Goal: Task Accomplishment & Management: Manage account settings

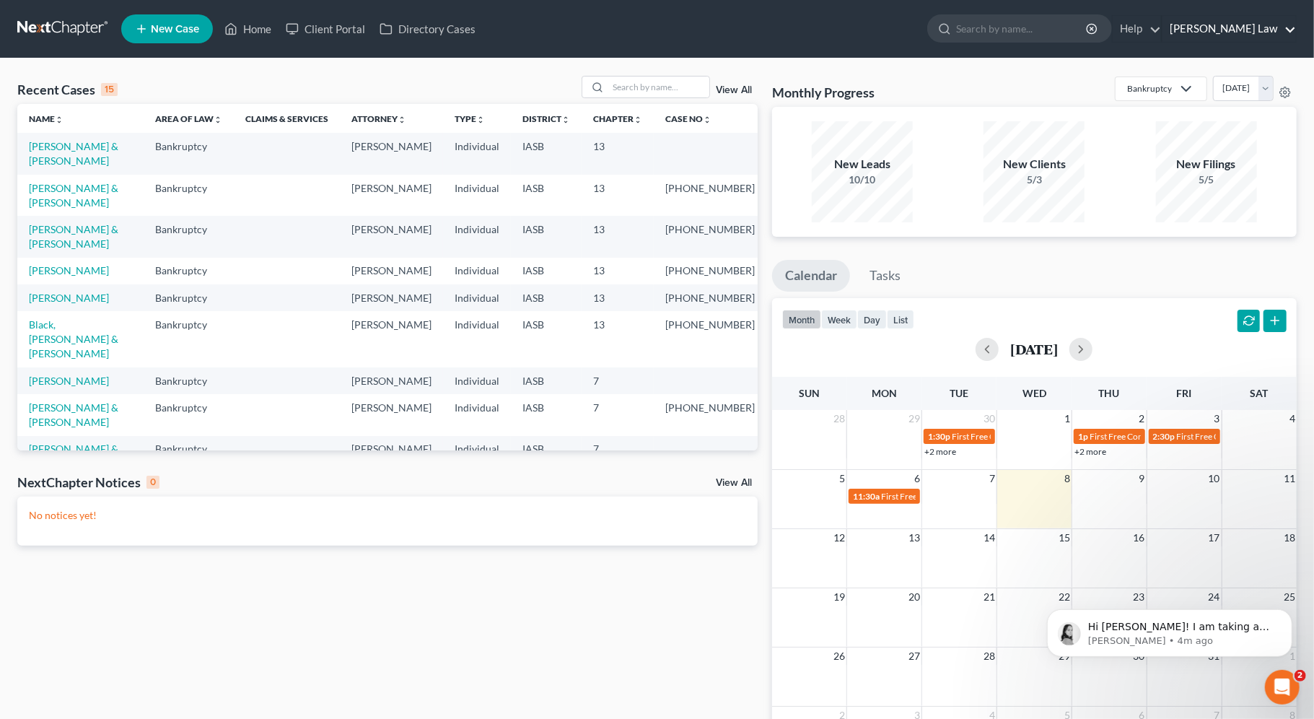
click at [1251, 30] on link "[PERSON_NAME] Law" at bounding box center [1230, 29] width 134 height 26
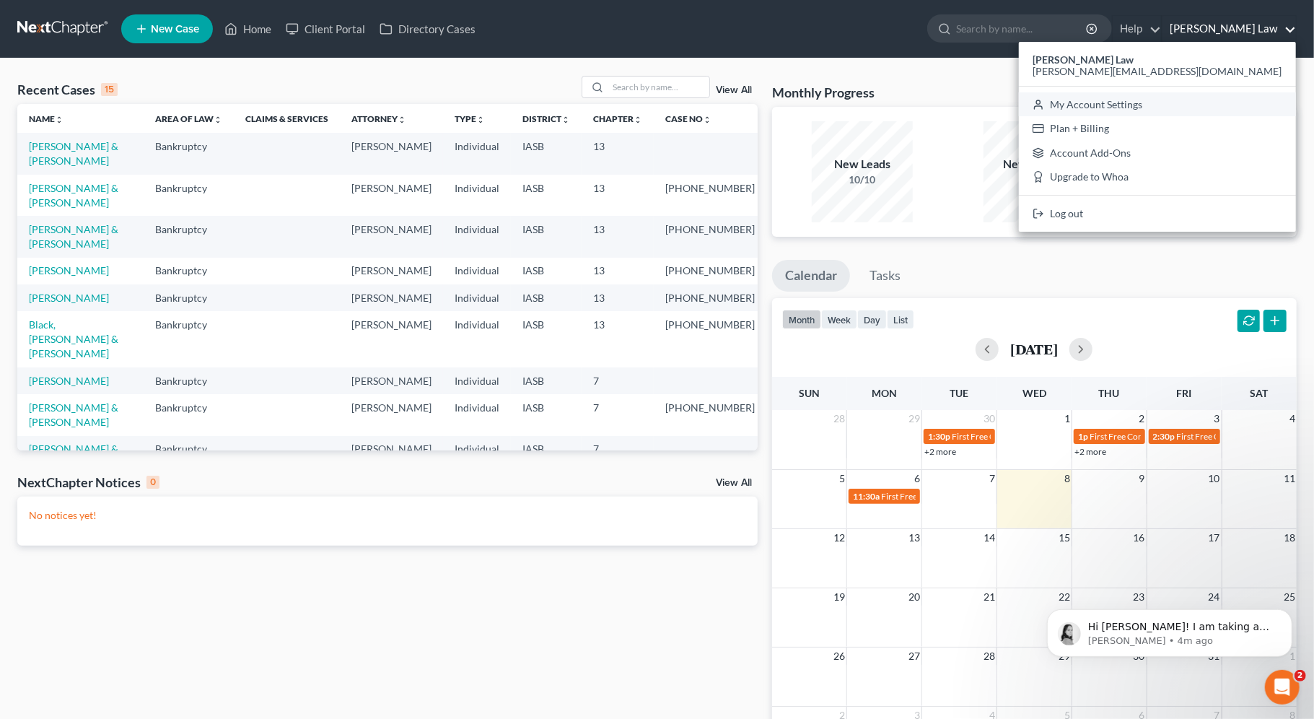
click at [1221, 106] on link "My Account Settings" at bounding box center [1157, 104] width 277 height 25
select select "23"
select select "16"
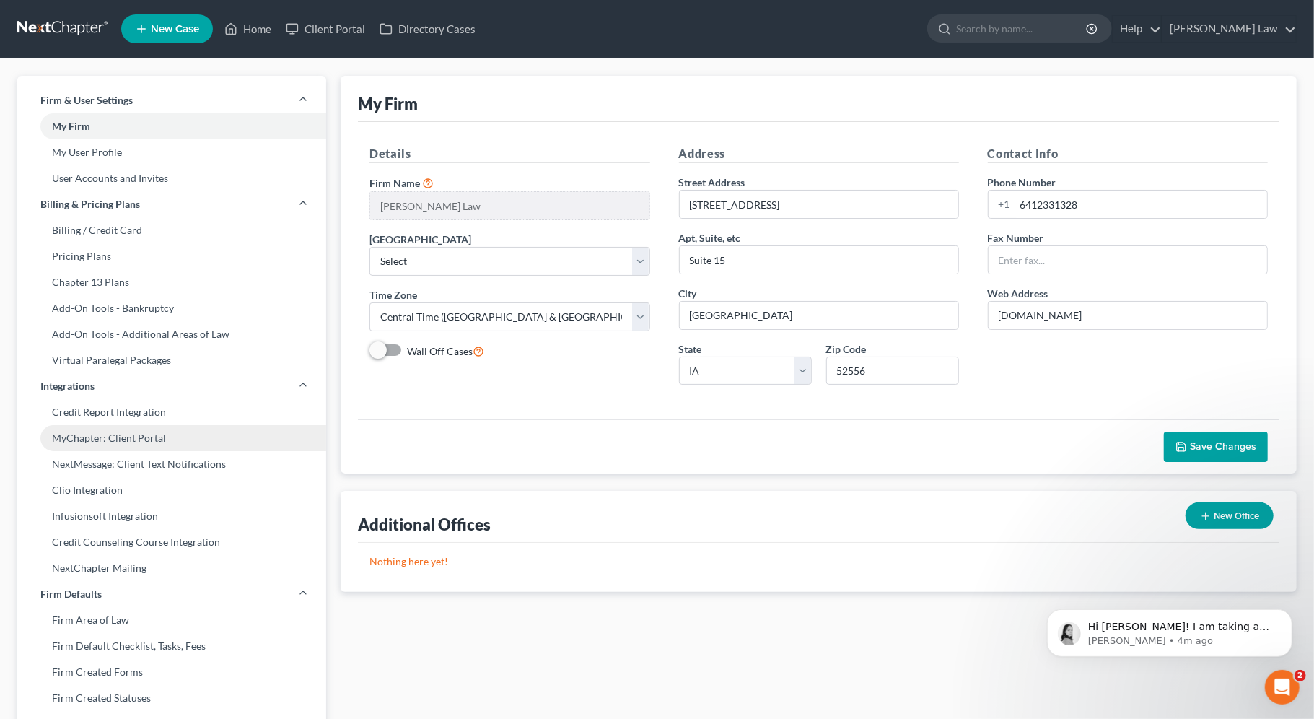
click at [112, 442] on link "MyChapter: Client Portal" at bounding box center [171, 438] width 309 height 26
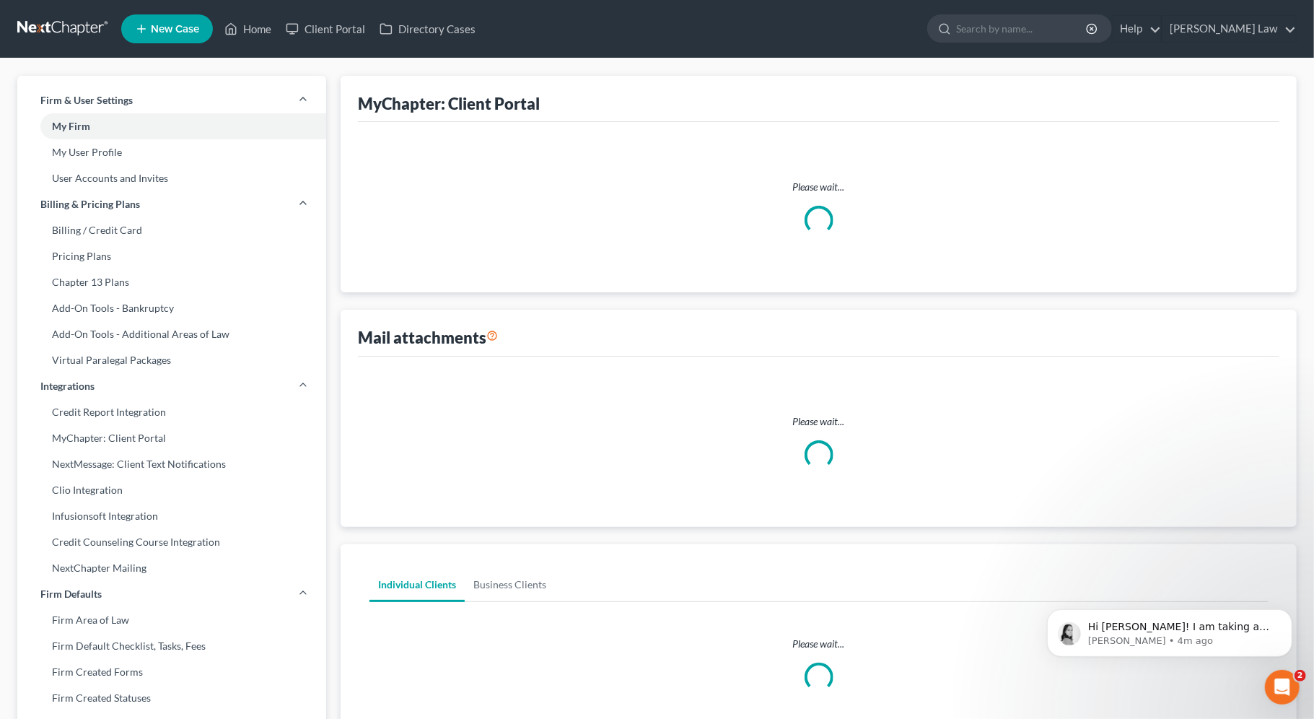
select select
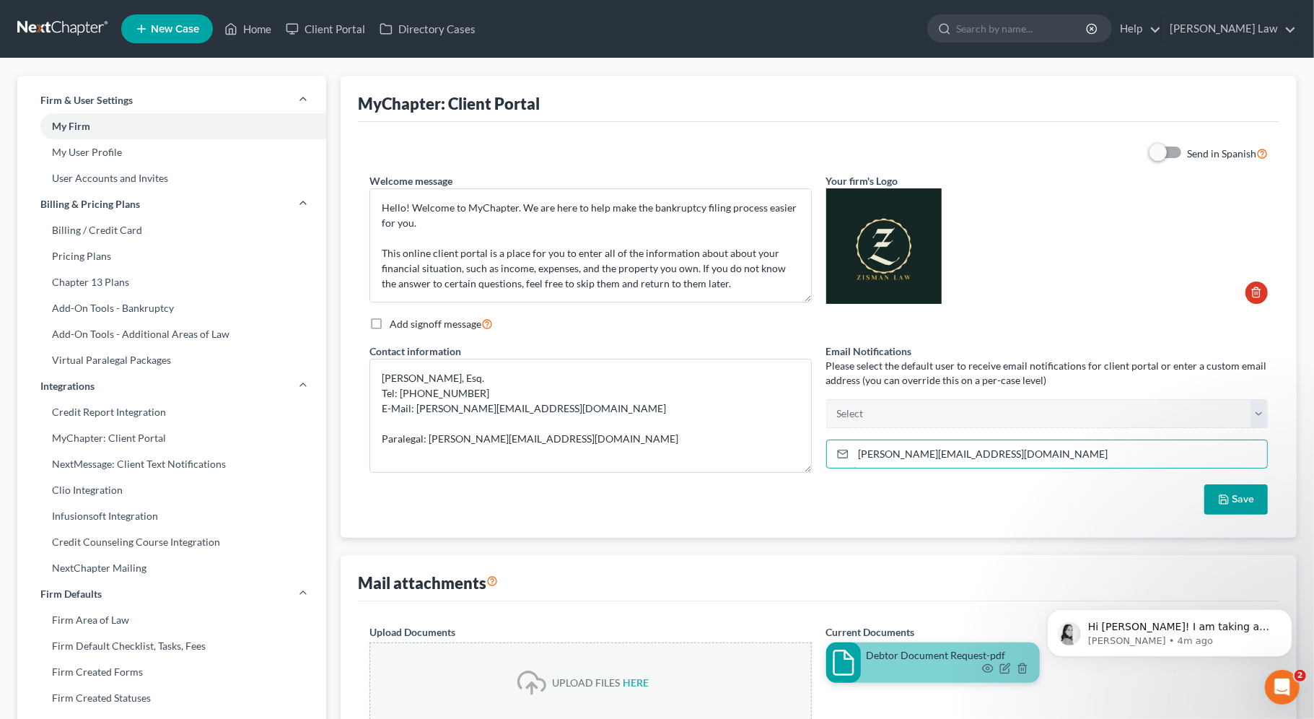
drag, startPoint x: 1058, startPoint y: 455, endPoint x: 821, endPoint y: 455, distance: 236.7
click at [821, 455] on div "Email Notifications Please select the default user to receive email notificatio…" at bounding box center [1047, 414] width 456 height 141
click at [941, 399] on select "[PERSON_NAME][EMAIL_ADDRESS][DOMAIN_NAME] [PERSON_NAME][EMAIL_ADDRESS][DOMAIN_N…" at bounding box center [1047, 413] width 442 height 29
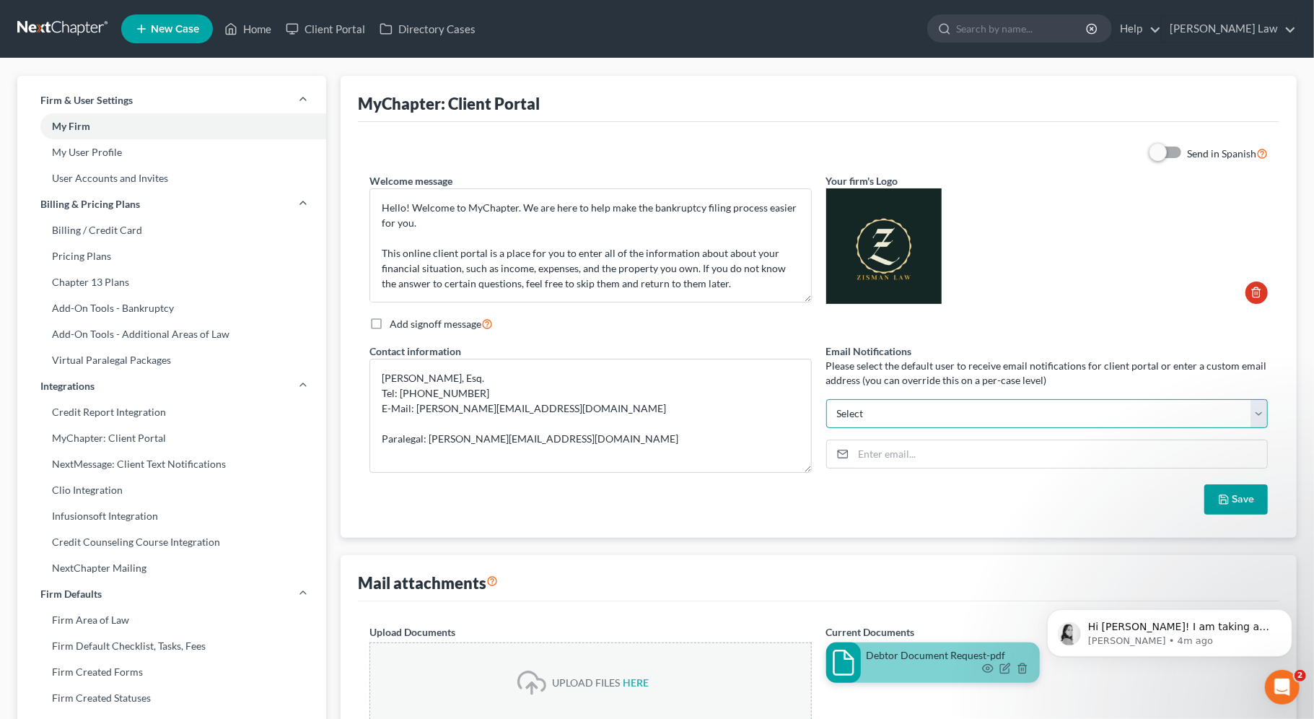
select select "0"
click at [826, 399] on select "[PERSON_NAME][EMAIL_ADDRESS][DOMAIN_NAME] [PERSON_NAME][EMAIL_ADDRESS][DOMAIN_N…" at bounding box center [1047, 413] width 442 height 29
click at [1247, 502] on button "Save" at bounding box center [1237, 499] width 64 height 30
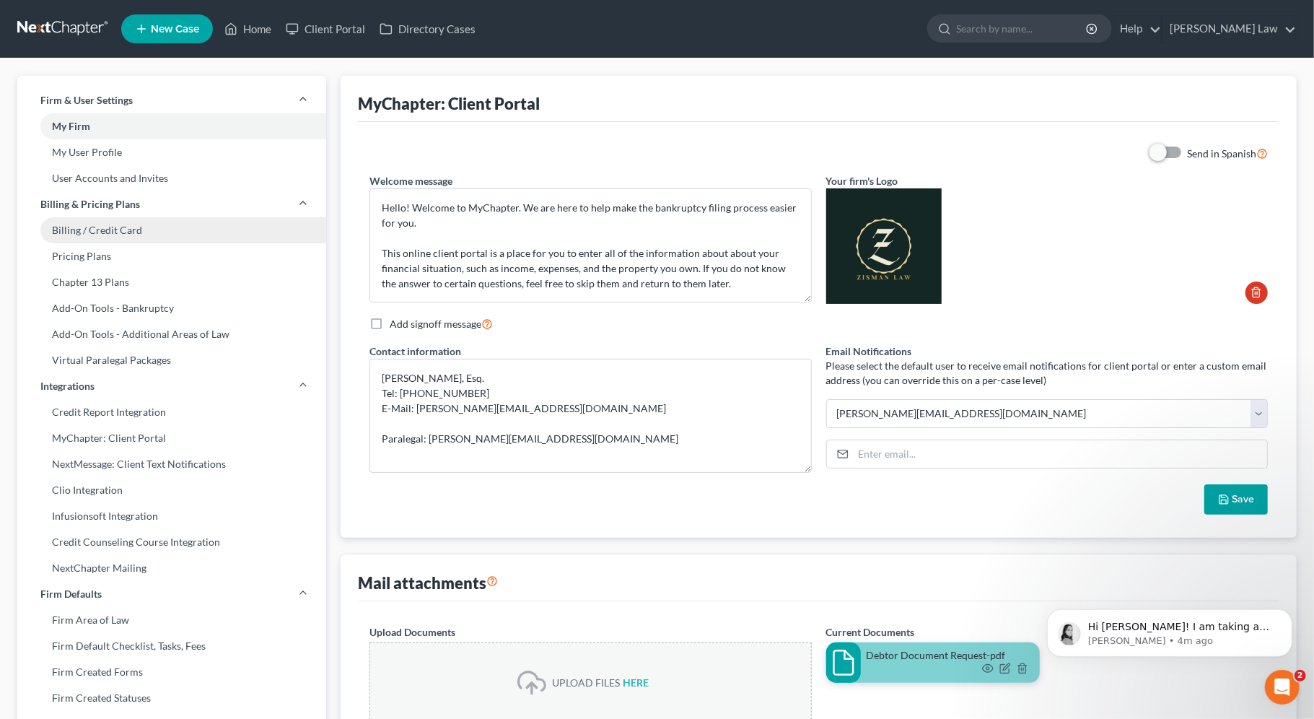
click at [132, 232] on link "Billing / Credit Card" at bounding box center [171, 230] width 309 height 26
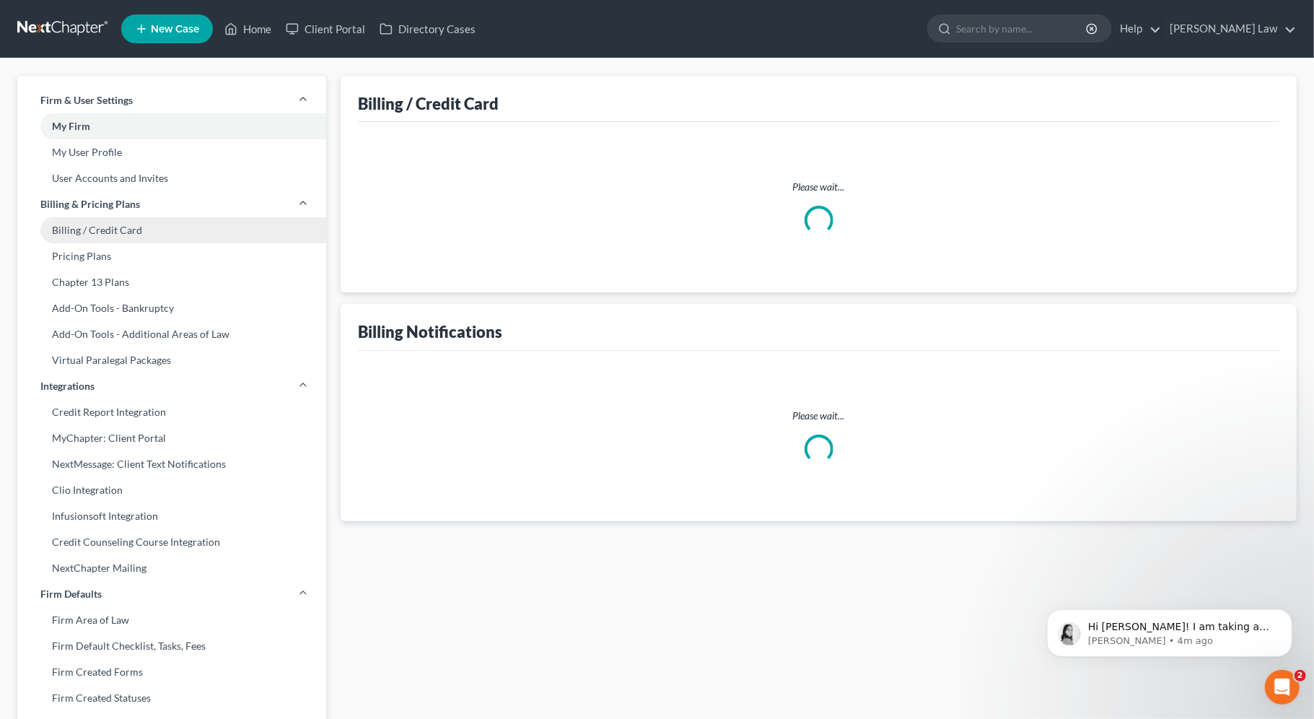
select select "16"
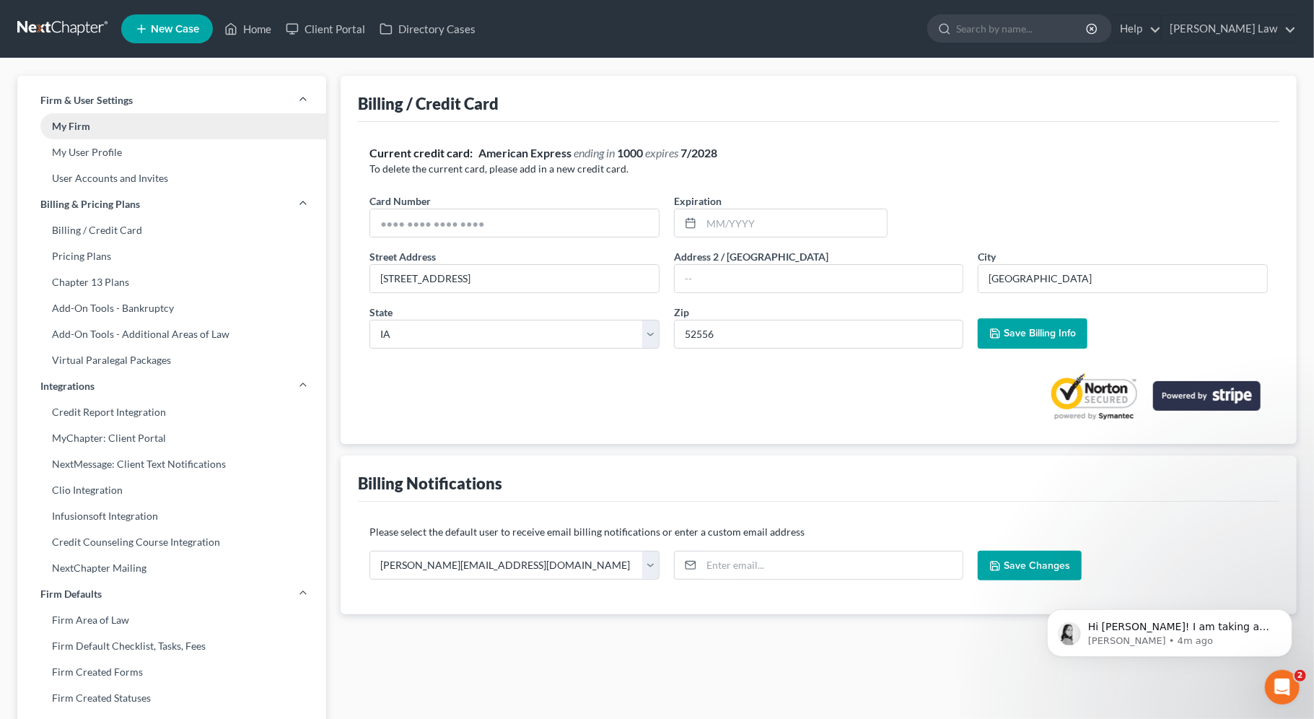
click at [127, 128] on link "My Firm" at bounding box center [171, 126] width 309 height 26
select select "30"
select select "23"
select select "16"
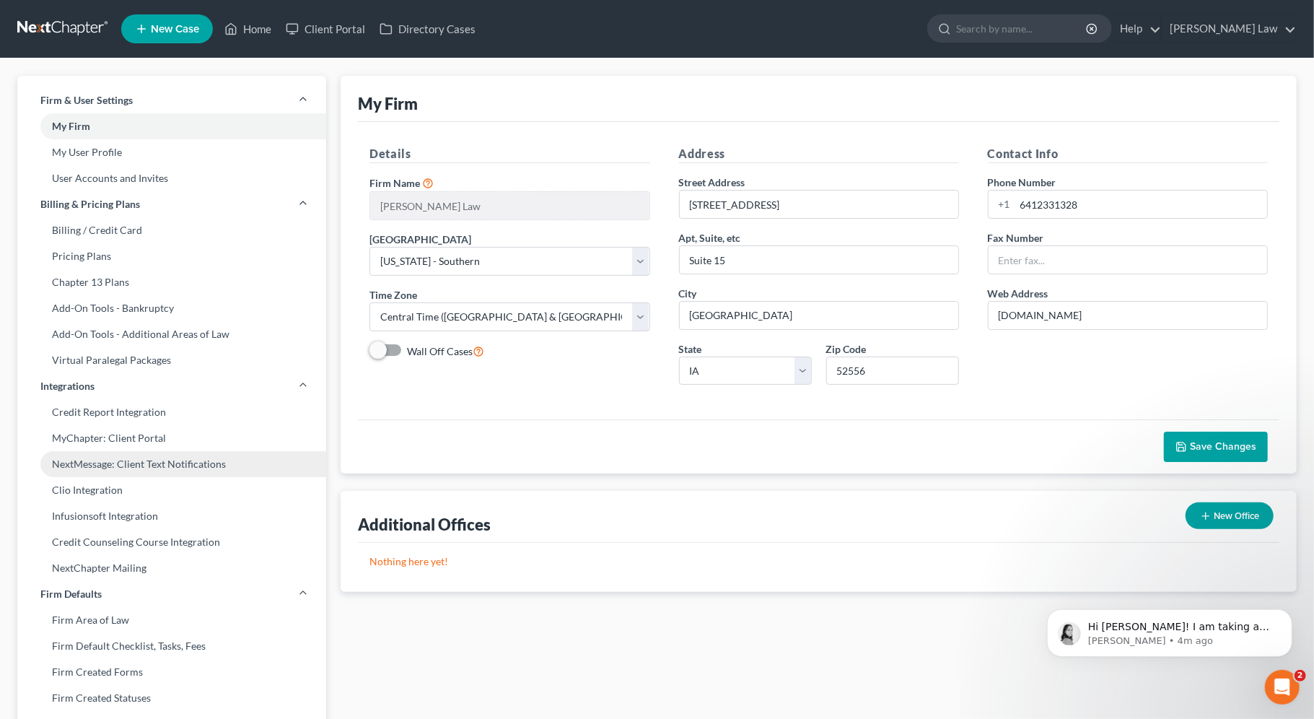
click at [175, 467] on link "NextMessage: Client Text Notifications" at bounding box center [171, 464] width 309 height 26
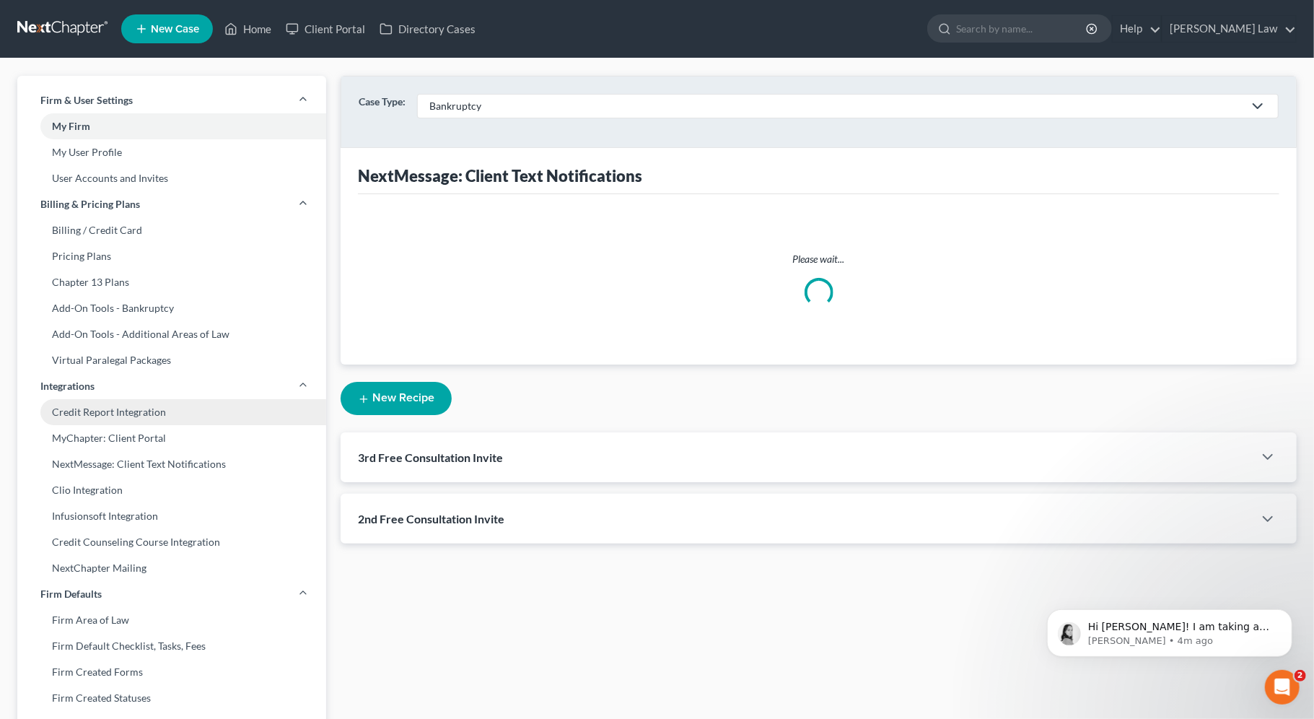
select select
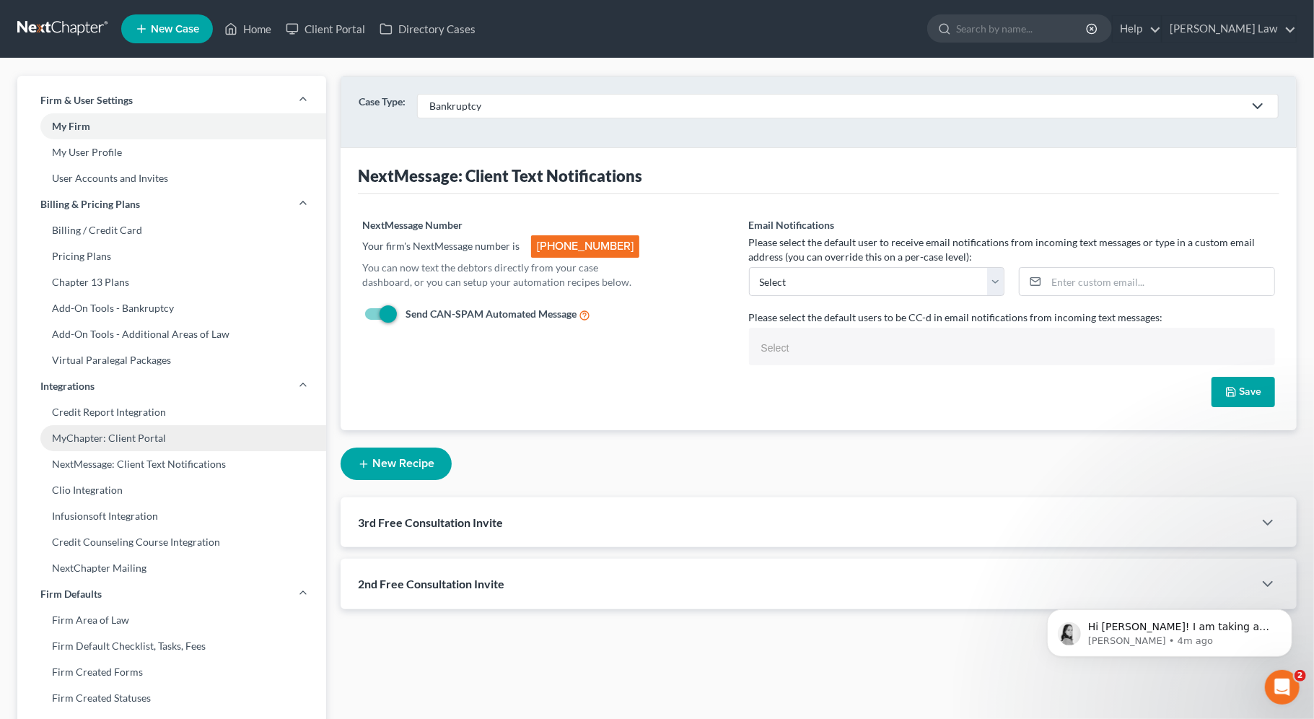
click at [165, 429] on link "MyChapter: Client Portal" at bounding box center [171, 438] width 309 height 26
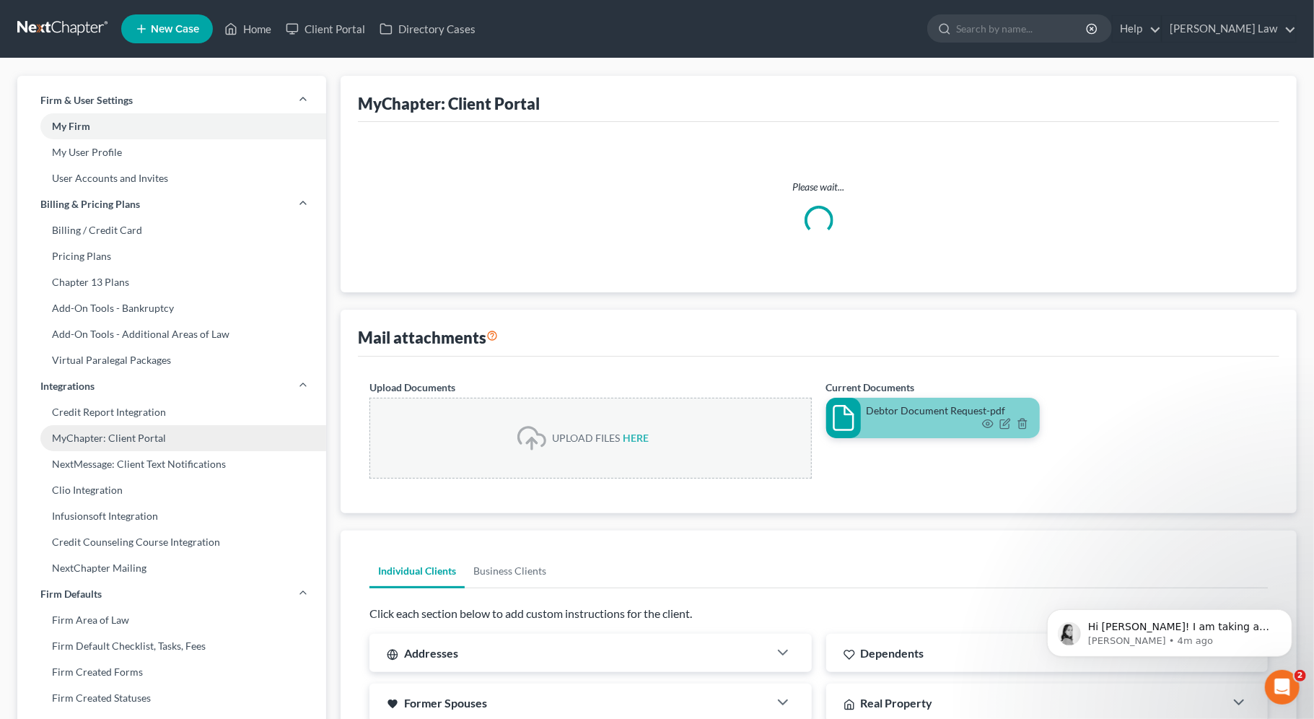
select select
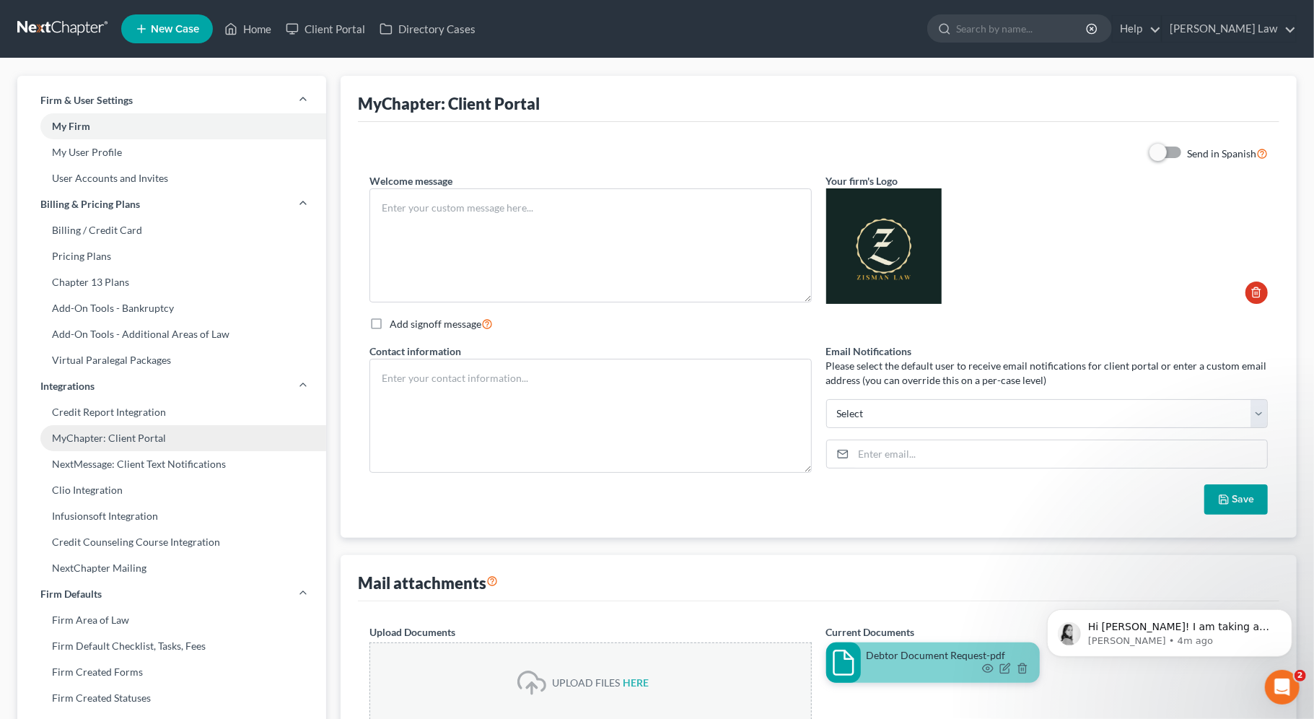
type textarea "Hello! Welcome to MyChapter. We are here to help make the bankruptcy filing pro…"
type textarea "[PERSON_NAME], Esq. Tel: [PHONE_NUMBER] E-Mail: [PERSON_NAME][EMAIL_ADDRESS][DO…"
select select "0"
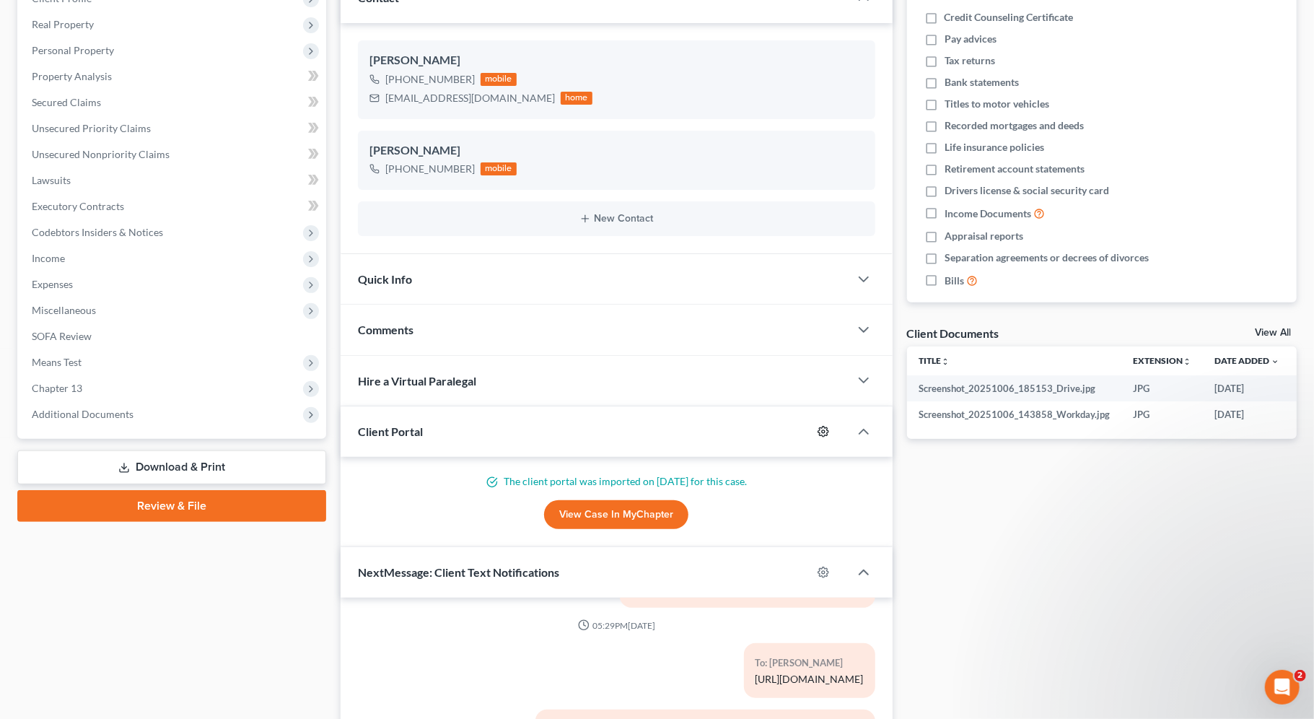
click at [824, 431] on circle "button" at bounding box center [823, 431] width 3 height 3
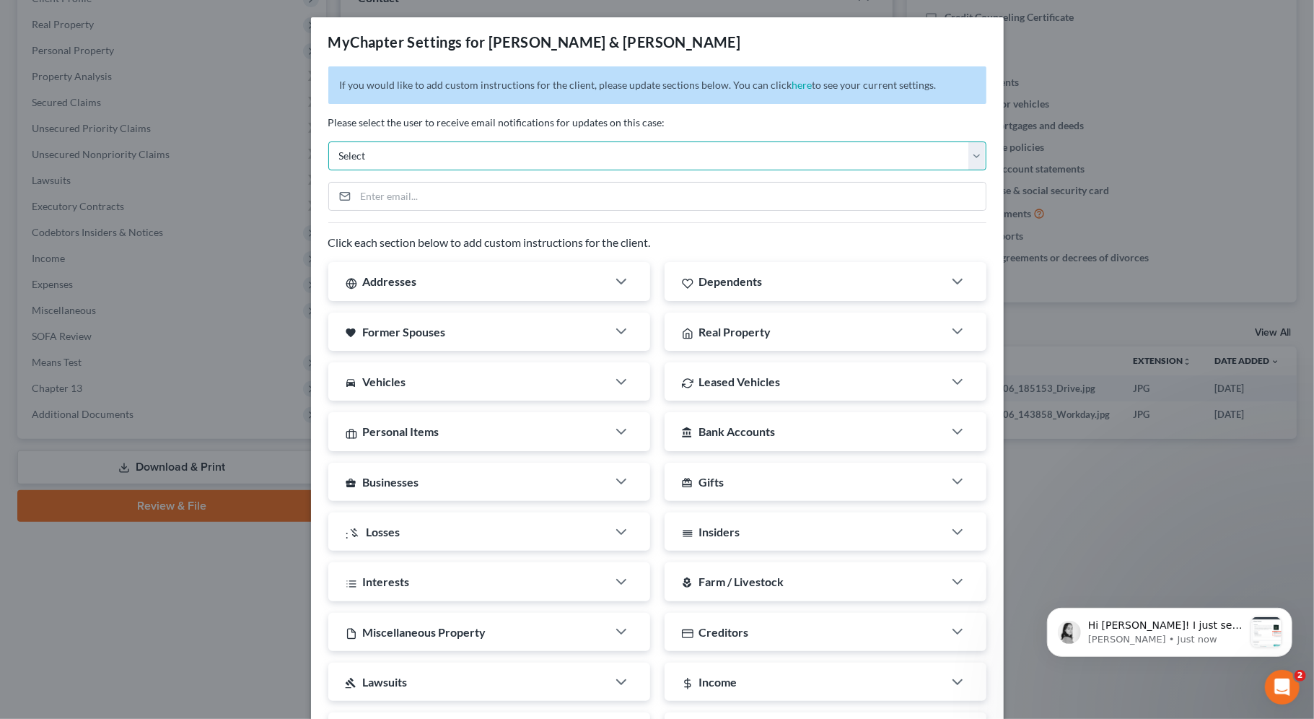
click at [704, 147] on select "Select shane@shanezismanlaw.com erin@shanezismanlaw.com maria.zismanlaw@gmail.c…" at bounding box center [657, 155] width 658 height 29
select select "0"
click at [328, 141] on select "Select shane@shanezismanlaw.com erin@shanezismanlaw.com maria.zismanlaw@gmail.c…" at bounding box center [657, 155] width 658 height 29
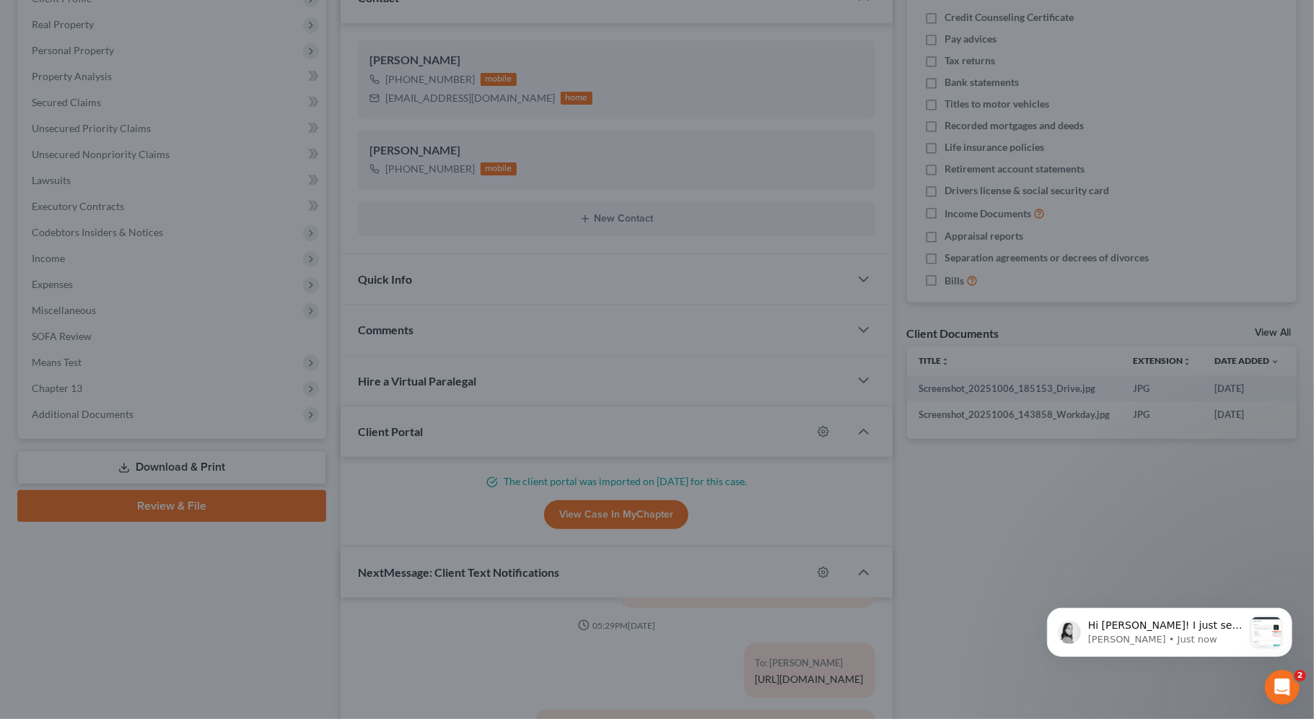
click at [1109, 509] on div "MyChapter Settings for Gladson, Michael & Gladson , Jessica If you would like t…" at bounding box center [657, 359] width 1314 height 719
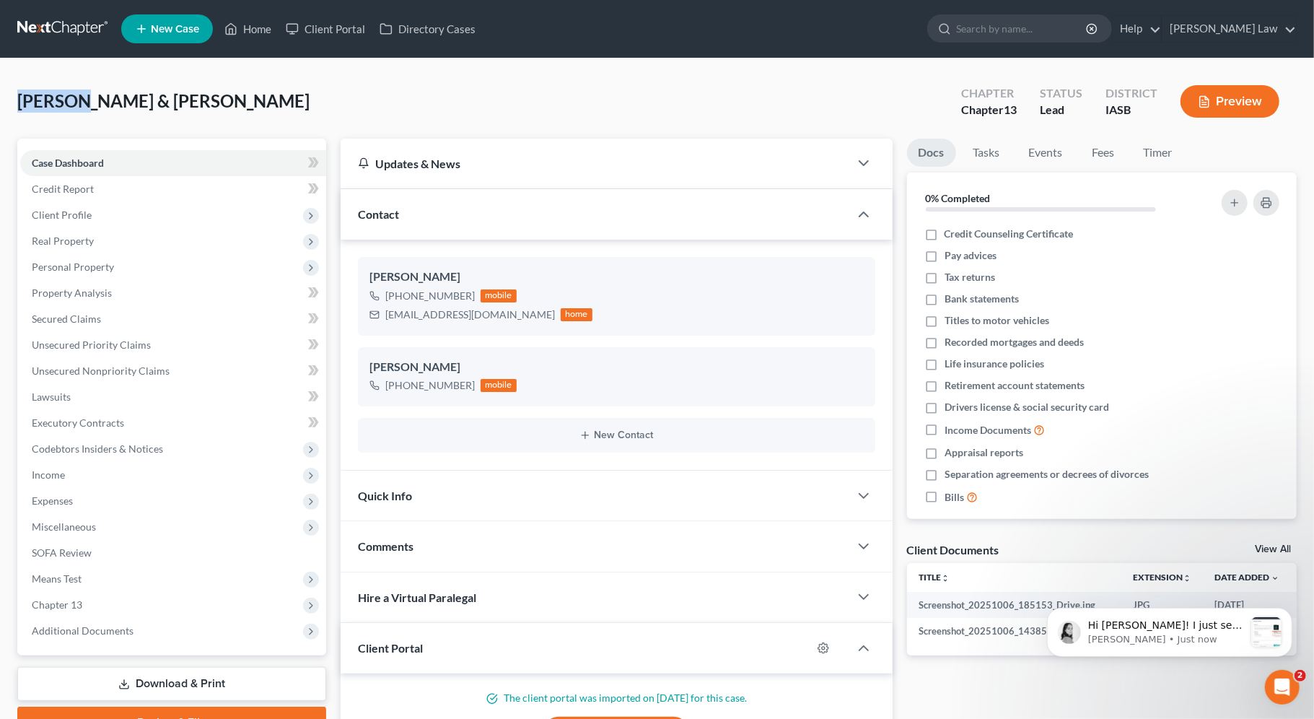
drag, startPoint x: 80, startPoint y: 102, endPoint x: -6, endPoint y: 100, distance: 85.9
click at [0, 100] on html "Home New Case Client Portal Directory Cases Zisman Law shane@shanezismanlaw.com…" at bounding box center [657, 596] width 1314 height 1192
copy span "Gladson"
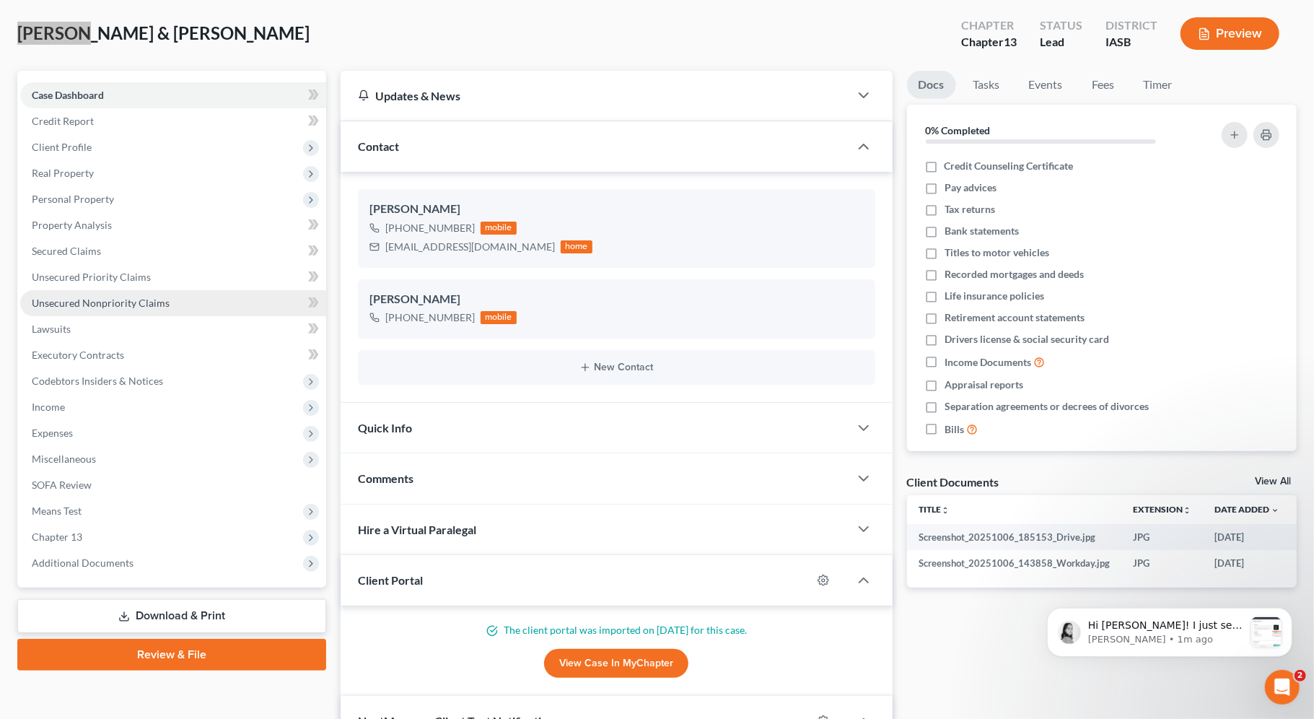
scroll to position [74, 0]
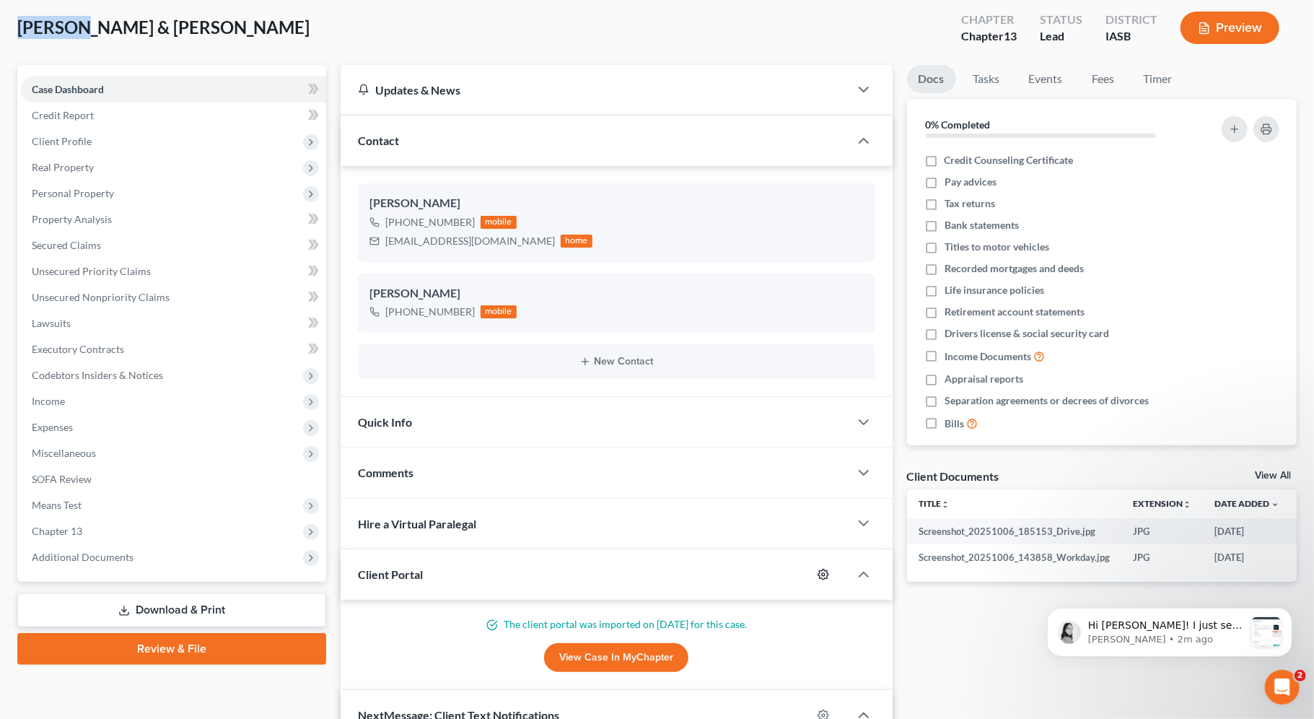
click at [826, 577] on icon "button" at bounding box center [824, 575] width 12 height 12
select select "0"
